Goal: Transaction & Acquisition: Obtain resource

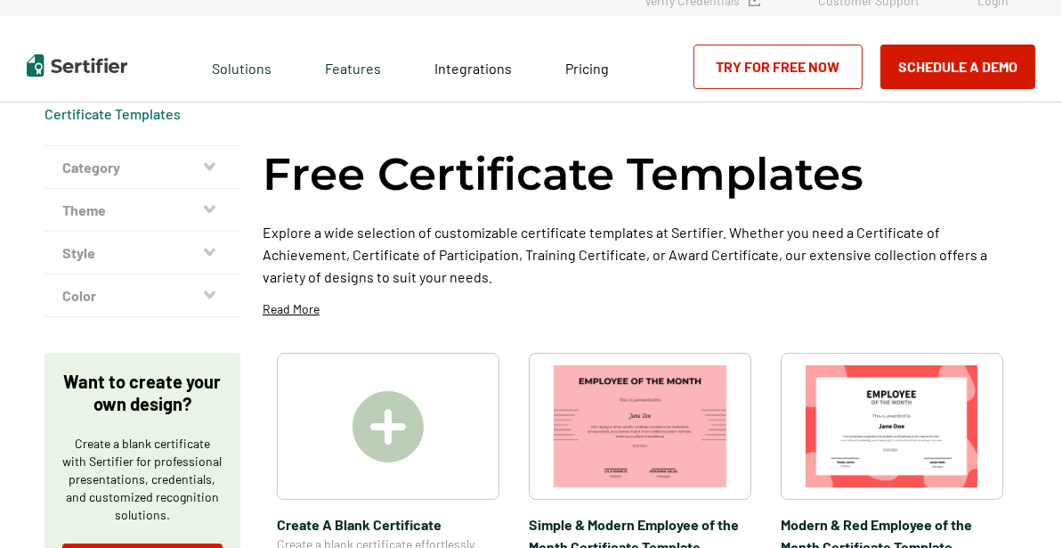
scroll to position [19, 0]
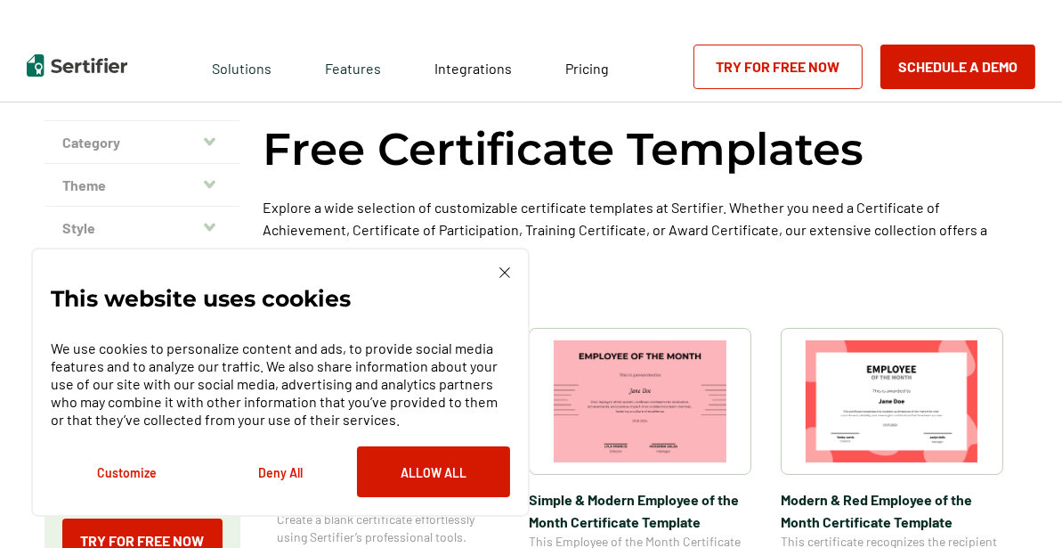
scroll to position [169, 0]
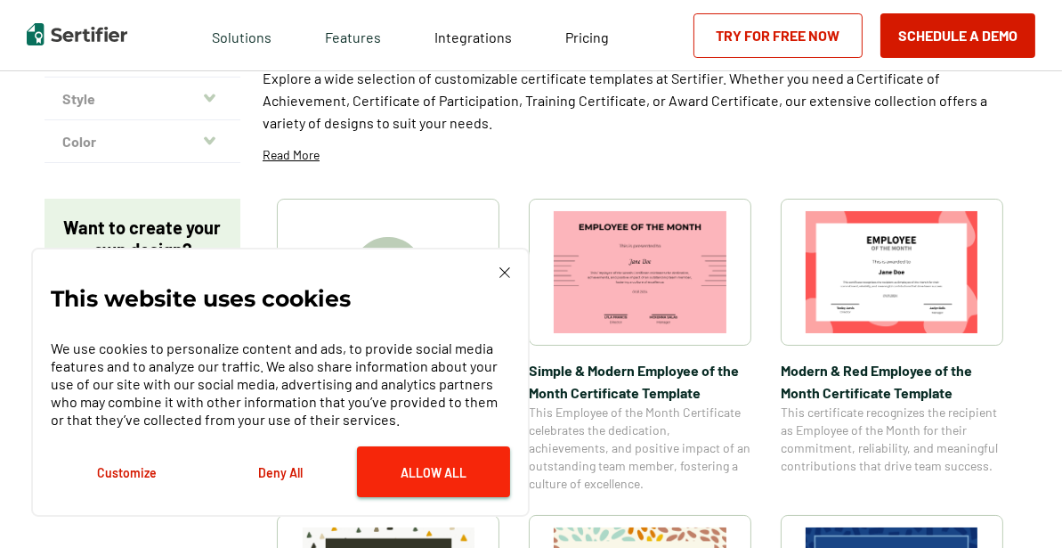
click at [430, 473] on button "Allow All" at bounding box center [433, 471] width 153 height 51
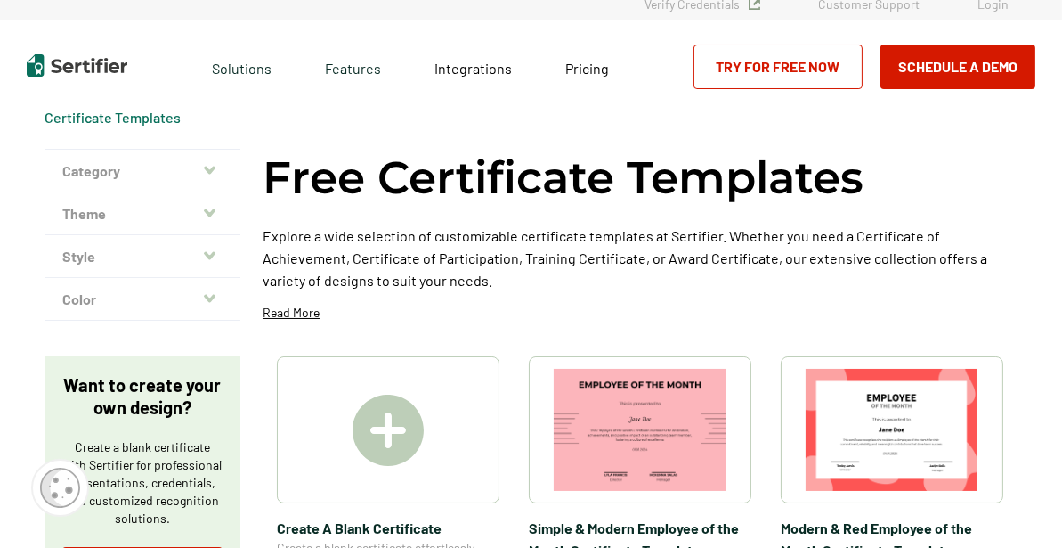
scroll to position [0, 0]
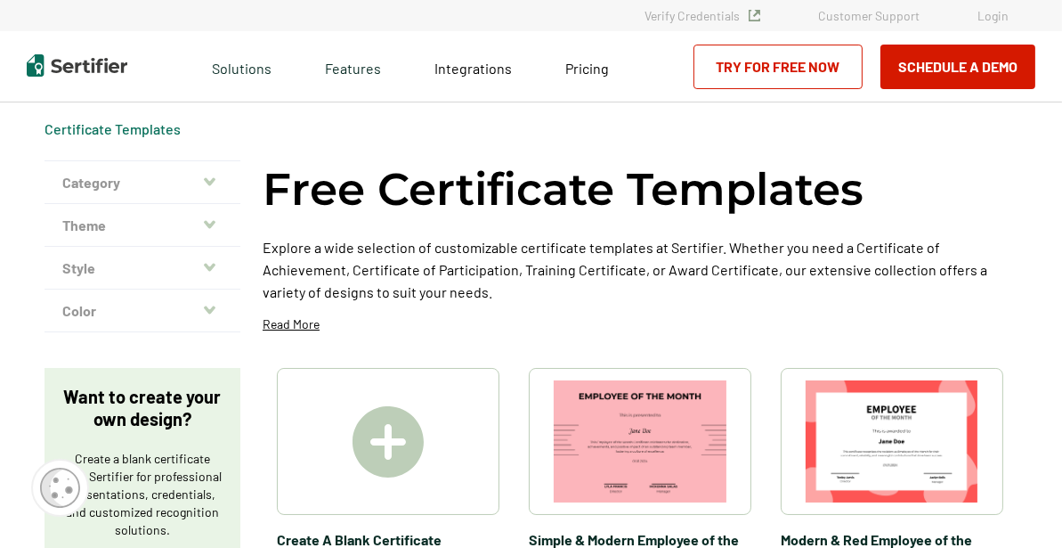
click at [106, 180] on button "Category" at bounding box center [143, 182] width 196 height 43
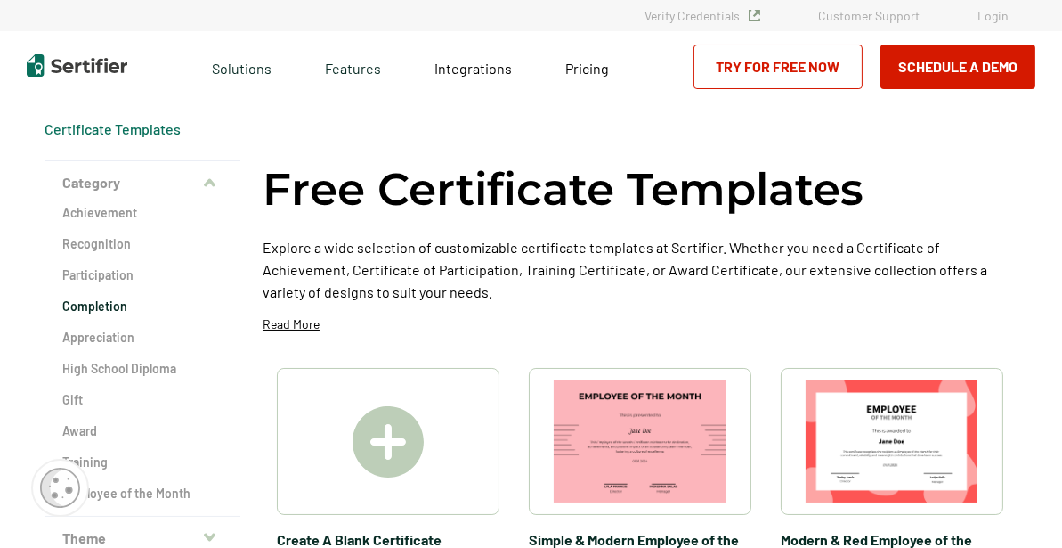
click at [100, 307] on h2 "Completion" at bounding box center [142, 306] width 160 height 18
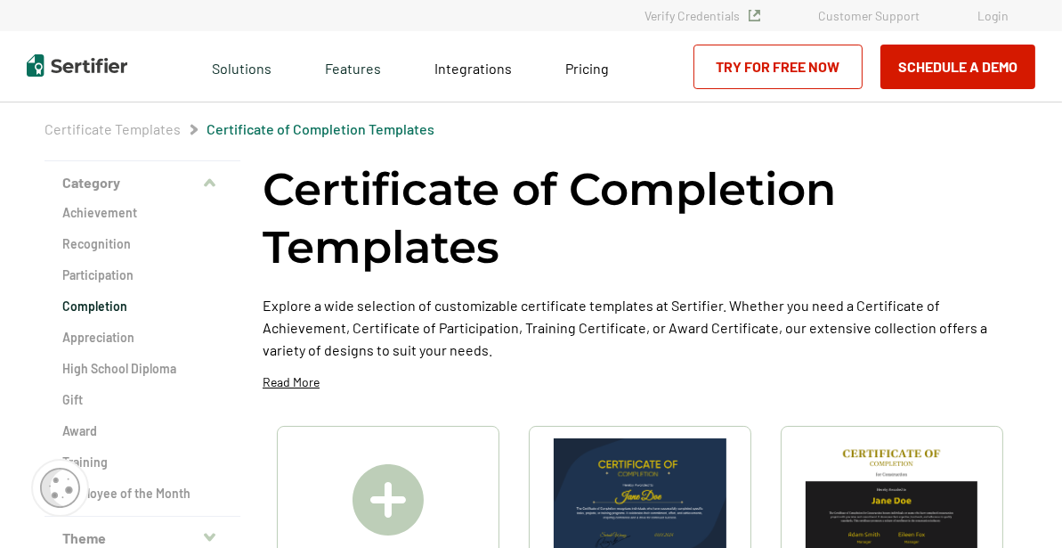
click at [93, 305] on h2 "Completion" at bounding box center [142, 306] width 160 height 18
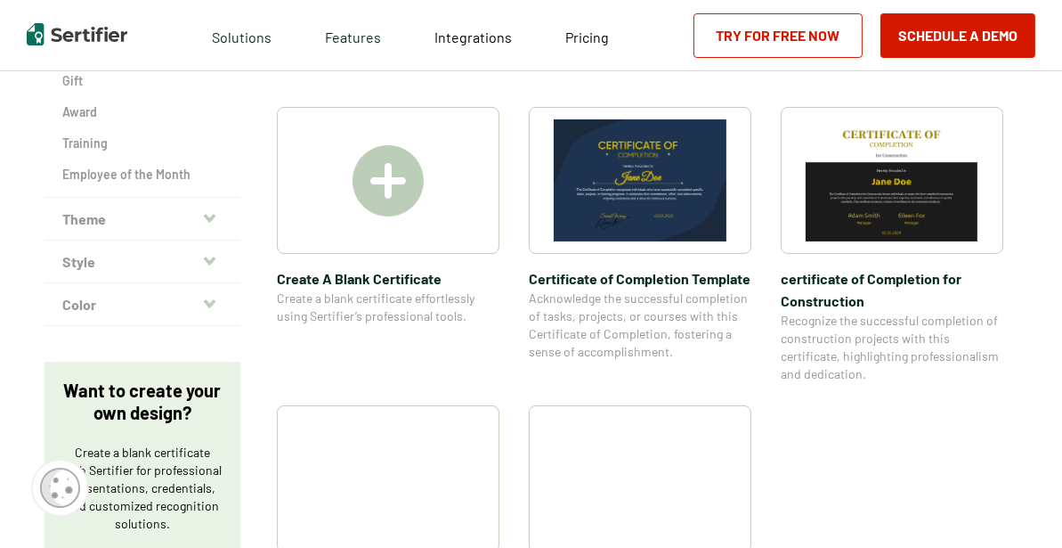
scroll to position [307, 0]
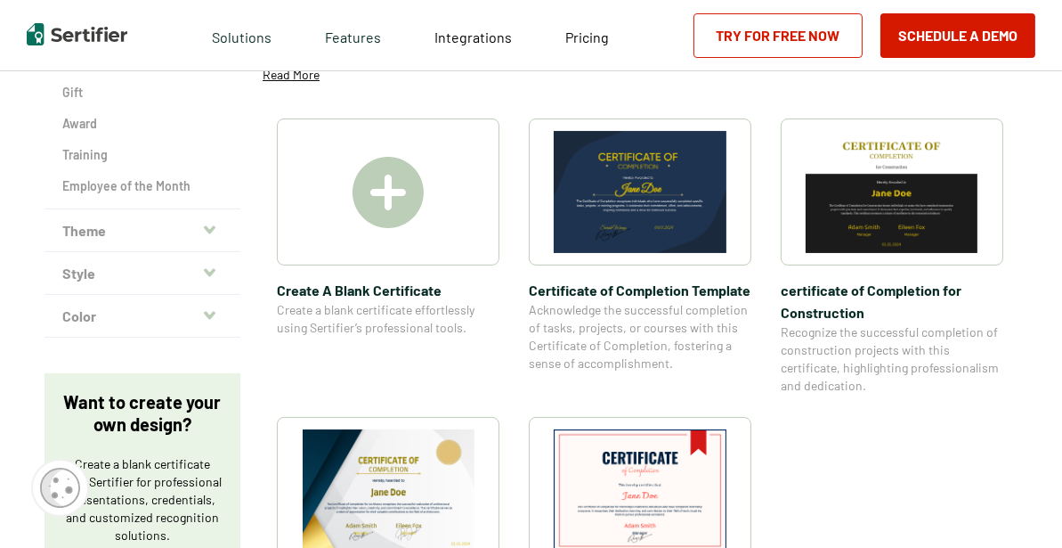
click at [393, 195] on img at bounding box center [388, 192] width 71 height 71
